Goal: Transaction & Acquisition: Purchase product/service

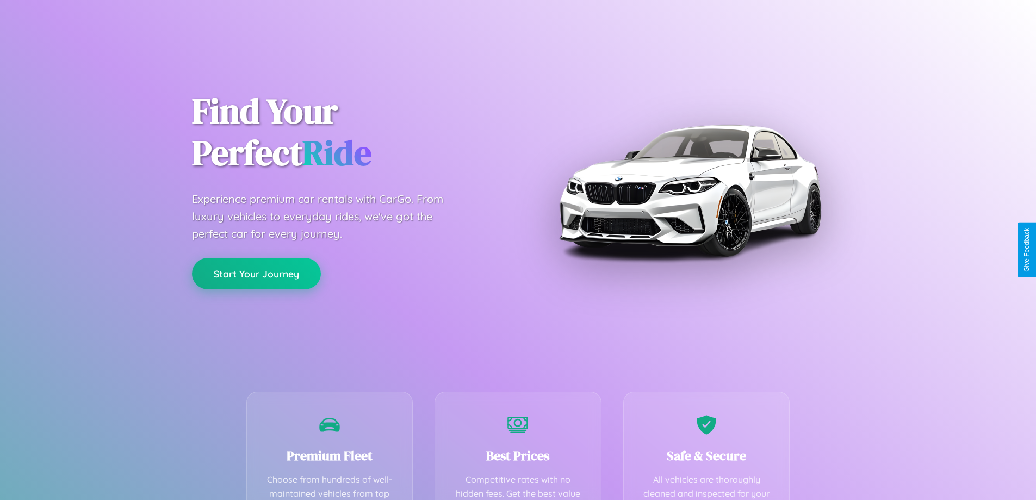
click at [256, 274] on button "Start Your Journey" at bounding box center [256, 274] width 129 height 32
click at [256, 273] on button "Start Your Journey" at bounding box center [256, 274] width 129 height 32
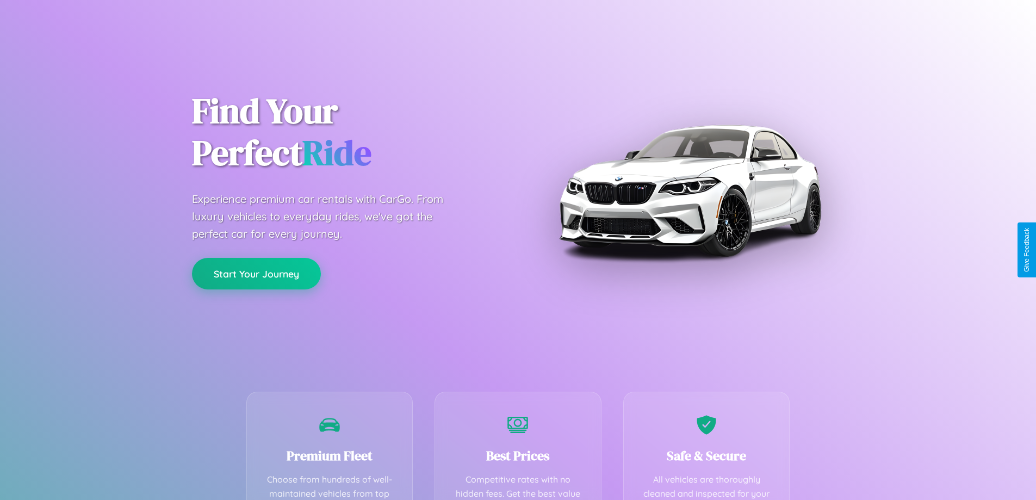
click at [256, 273] on button "Start Your Journey" at bounding box center [256, 274] width 129 height 32
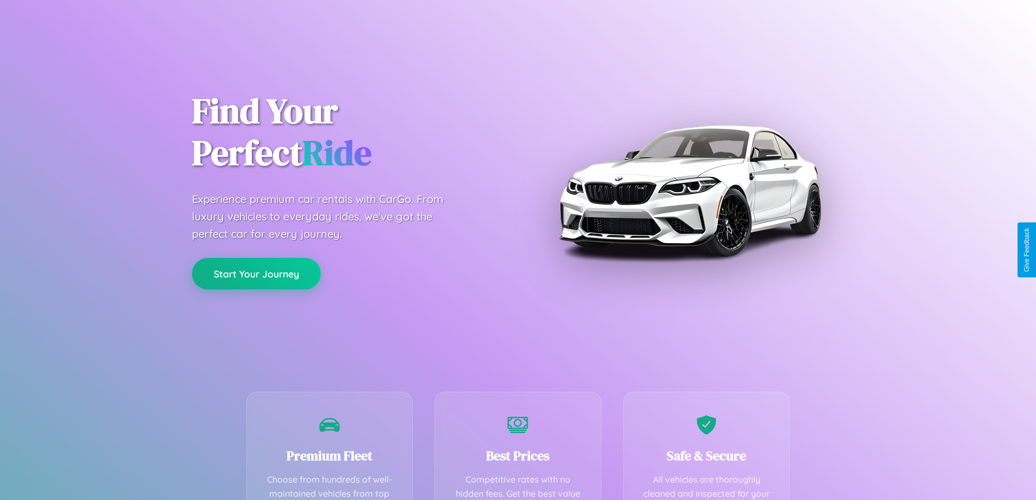
click at [256, 273] on button "Start Your Journey" at bounding box center [256, 274] width 129 height 32
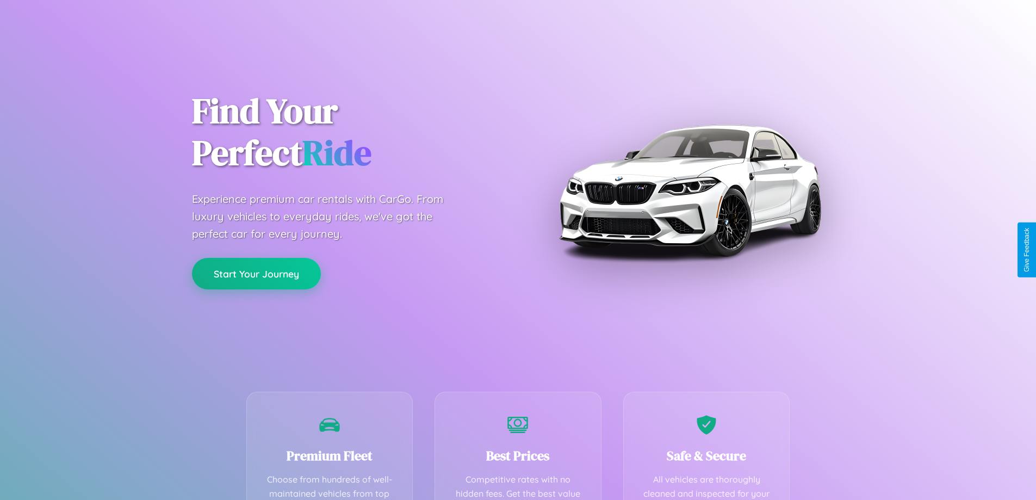
click at [256, 273] on button "Start Your Journey" at bounding box center [256, 274] width 129 height 32
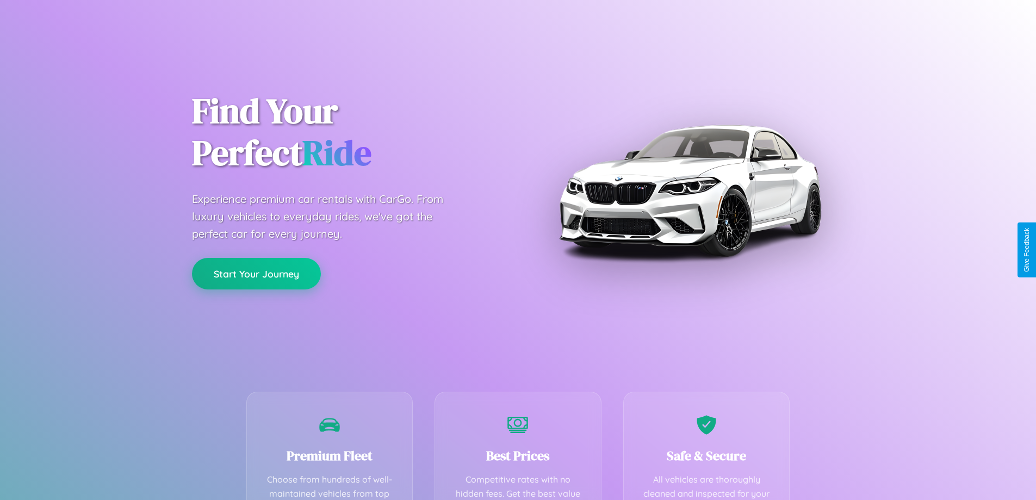
click at [256, 273] on button "Start Your Journey" at bounding box center [256, 274] width 129 height 32
